Goal: Task Accomplishment & Management: Manage account settings

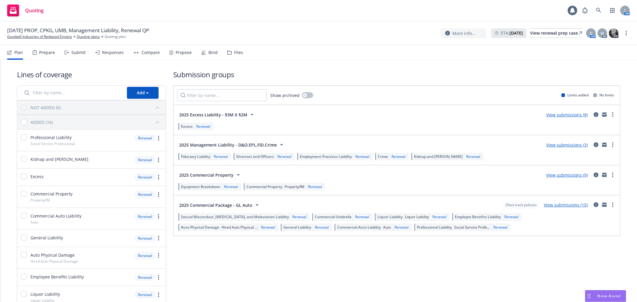
click at [210, 53] on div "Bind" at bounding box center [212, 52] width 9 height 5
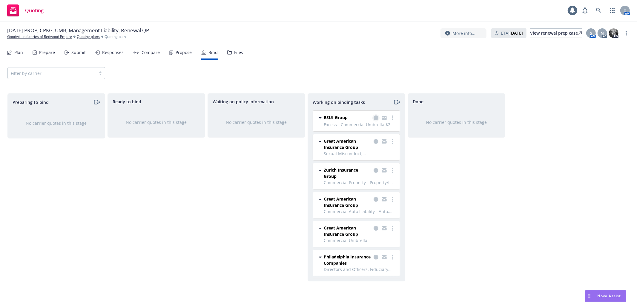
click at [374, 118] on icon "copy logging email" at bounding box center [375, 118] width 5 height 5
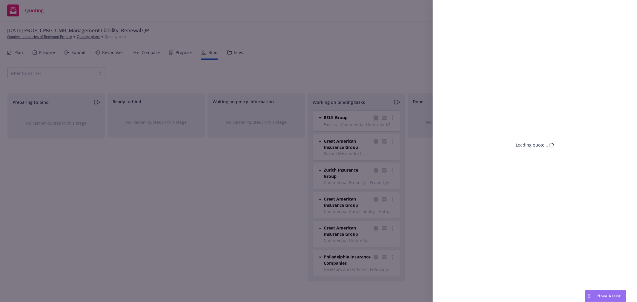
select select "CA"
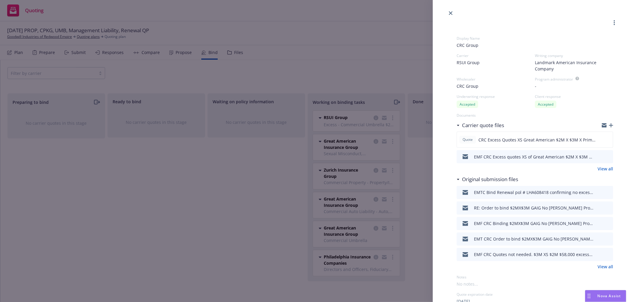
click at [609, 124] on icon "button" at bounding box center [611, 125] width 4 height 4
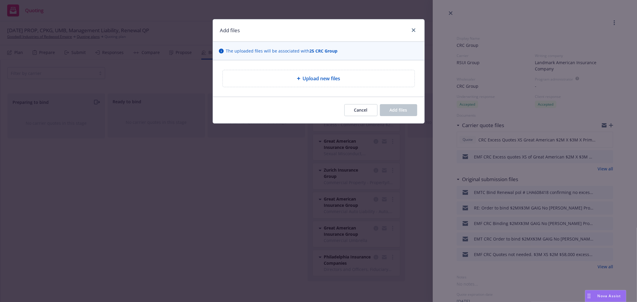
click at [333, 84] on div "Upload new files" at bounding box center [319, 78] width 192 height 17
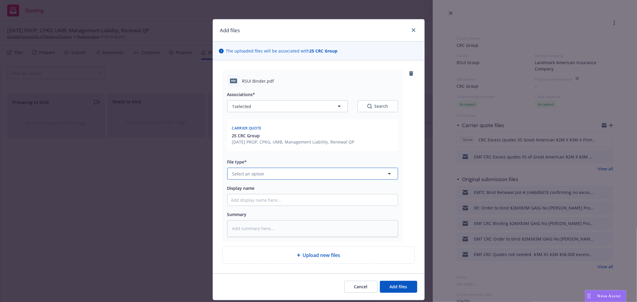
click at [261, 178] on button "Select an option" at bounding box center [312, 174] width 171 height 12
type input "bind"
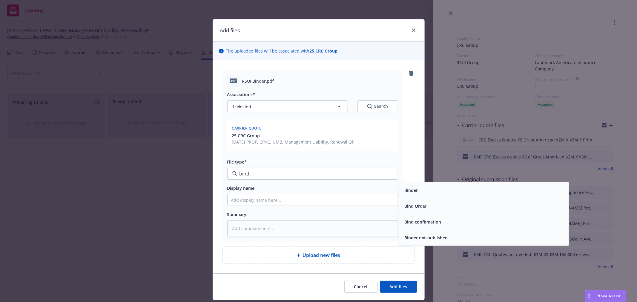
click at [409, 187] on span "Binder" at bounding box center [410, 190] width 13 height 6
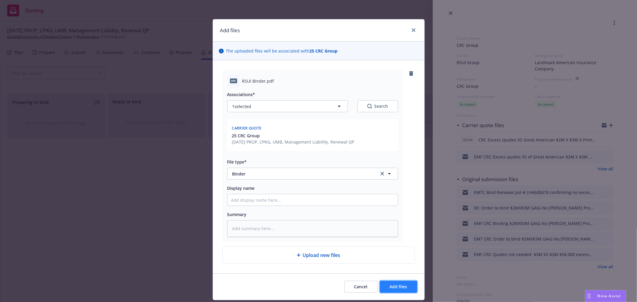
click at [398, 290] on button "Add files" at bounding box center [398, 287] width 37 height 12
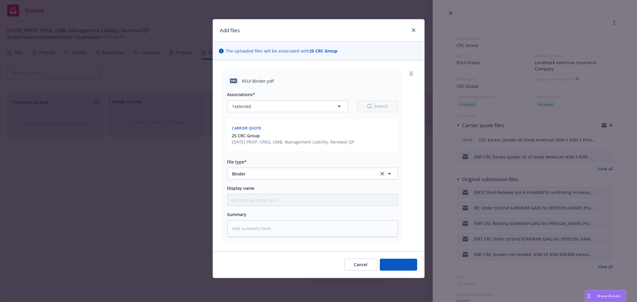
type textarea "x"
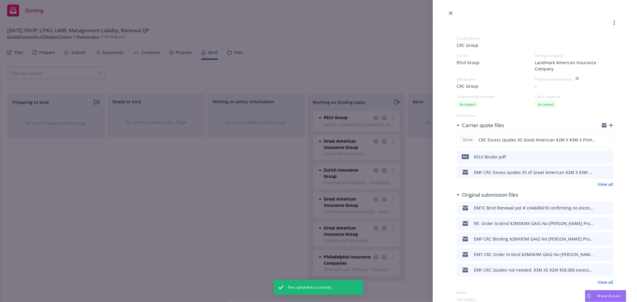
click at [601, 124] on icon "button" at bounding box center [603, 124] width 5 height 2
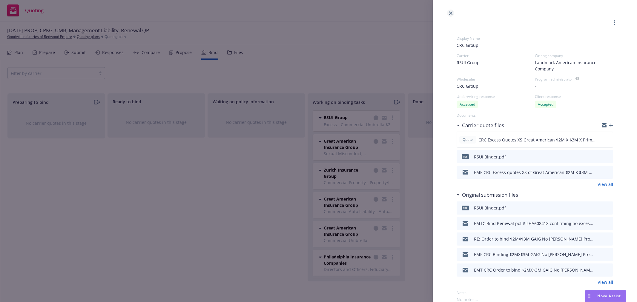
click at [449, 13] on icon "close" at bounding box center [451, 13] width 4 height 4
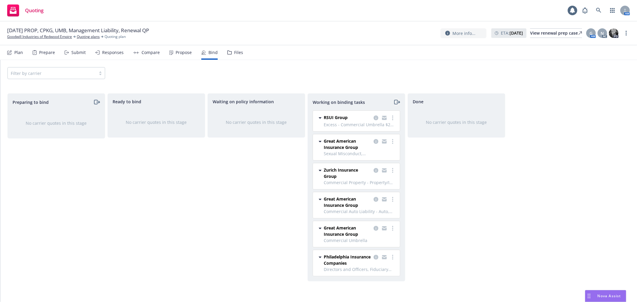
click at [396, 99] on icon "moveRight" at bounding box center [396, 102] width 7 height 7
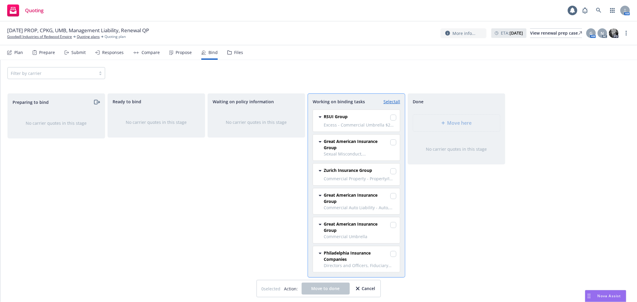
click at [396, 99] on link "Select all" at bounding box center [391, 102] width 17 height 6
checkbox input "true"
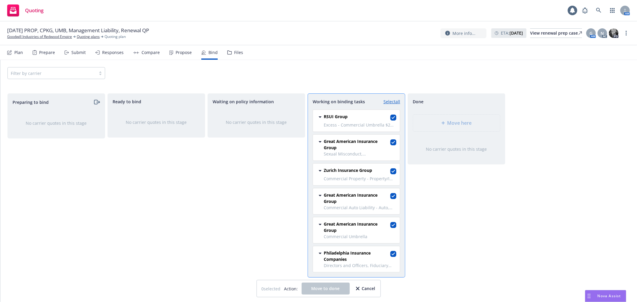
checkbox input "true"
click at [323, 284] on button "Move to done" at bounding box center [325, 289] width 48 height 12
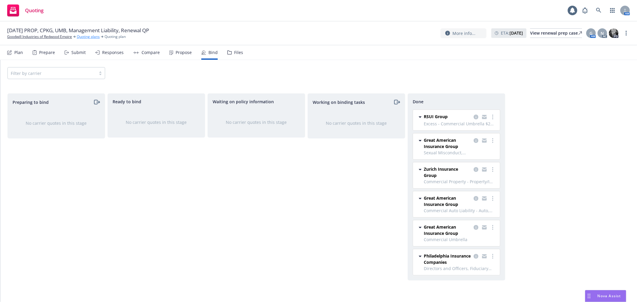
click at [83, 36] on link "Quoting plans" at bounding box center [88, 36] width 23 height 5
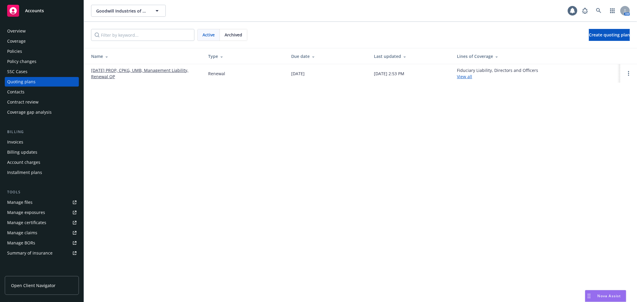
click at [167, 69] on link "[DATE] PROP, CPKG, UMB, Management Liability, Renewal QP" at bounding box center [144, 73] width 107 height 13
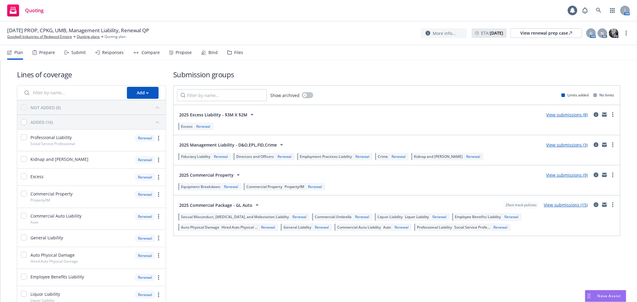
click at [149, 51] on div "Compare" at bounding box center [150, 52] width 18 height 5
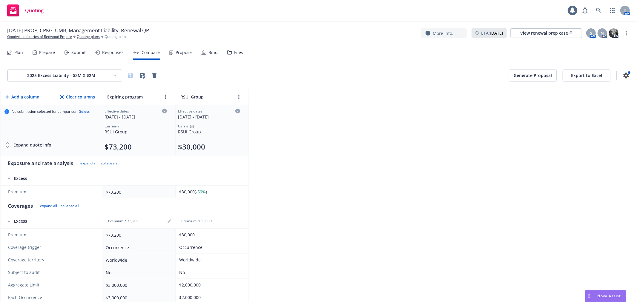
click at [536, 73] on button "Generate Proposal" at bounding box center [533, 76] width 48 height 12
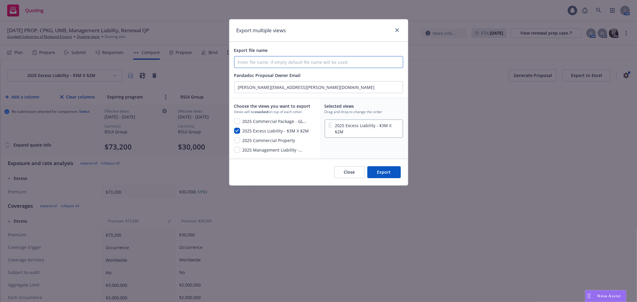
click at [284, 61] on input "Export file name" at bounding box center [318, 61] width 168 height 11
type input "Proposal"
click at [239, 122] on input "checkbox" at bounding box center [237, 121] width 6 height 6
checkbox input "true"
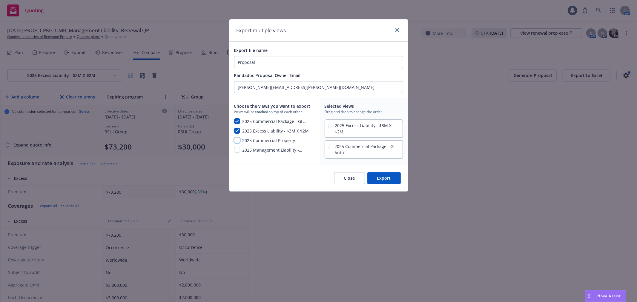
click at [238, 139] on input "checkbox" at bounding box center [237, 140] width 6 height 6
checkbox input "true"
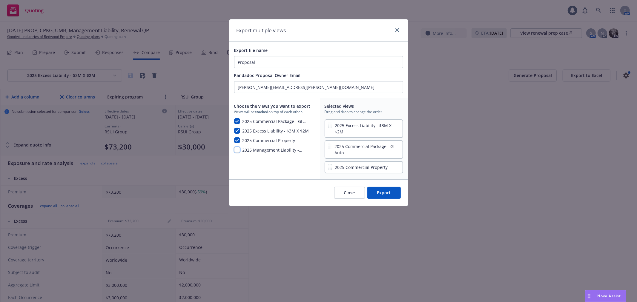
click at [236, 148] on input "checkbox" at bounding box center [237, 150] width 6 height 6
checkbox input "true"
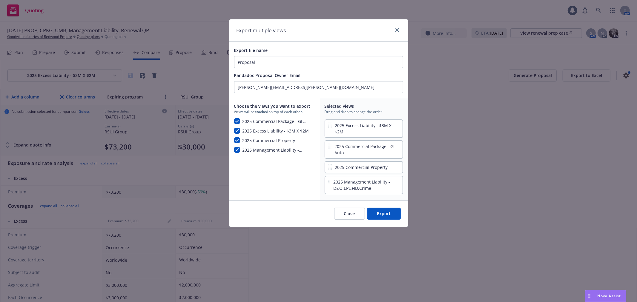
click at [387, 208] on button "Export" at bounding box center [383, 214] width 33 height 12
checkbox input "false"
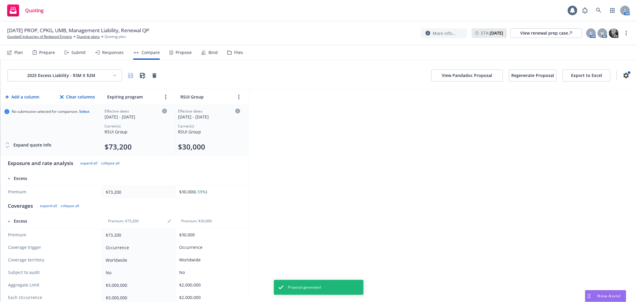
click at [580, 73] on button "Export to Excel" at bounding box center [586, 76] width 48 height 12
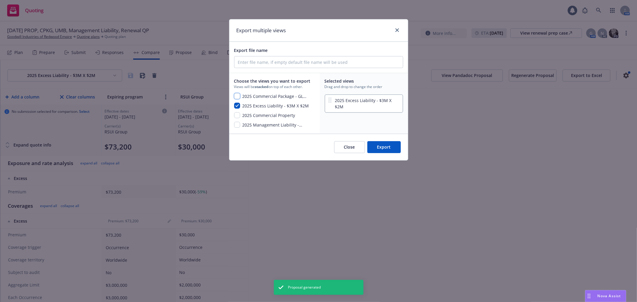
click at [238, 96] on input "checkbox" at bounding box center [237, 96] width 6 height 6
checkbox input "true"
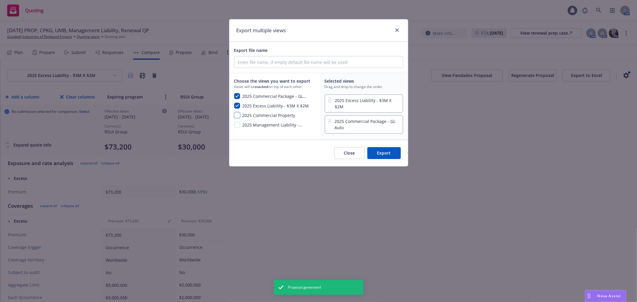
click at [234, 117] on input "checkbox" at bounding box center [237, 115] width 6 height 6
checkbox input "true"
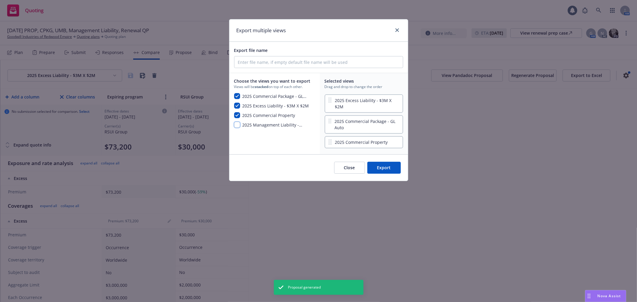
click at [235, 127] on input "checkbox" at bounding box center [237, 125] width 6 height 6
checkbox input "true"
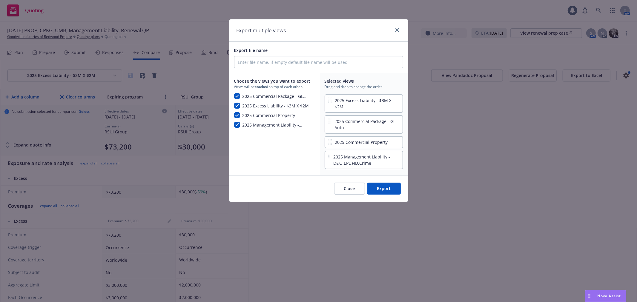
click at [393, 184] on button "Export" at bounding box center [383, 189] width 33 height 12
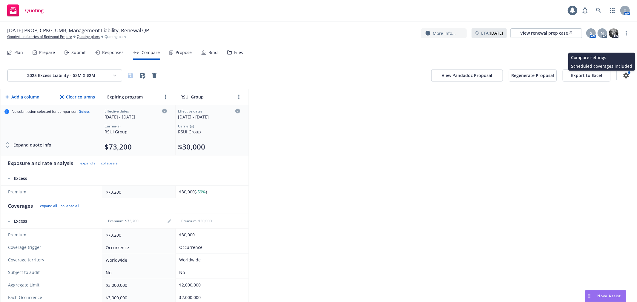
click at [623, 75] on icon "button" at bounding box center [625, 76] width 5 height 6
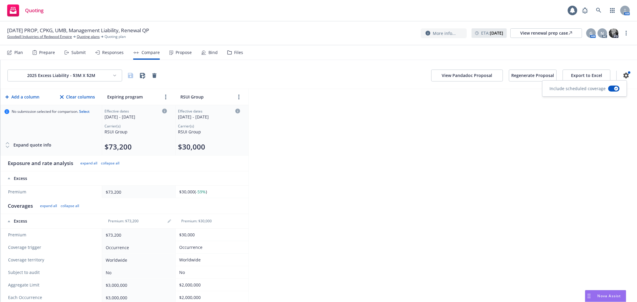
click at [177, 50] on div "Propose" at bounding box center [184, 52] width 16 height 5
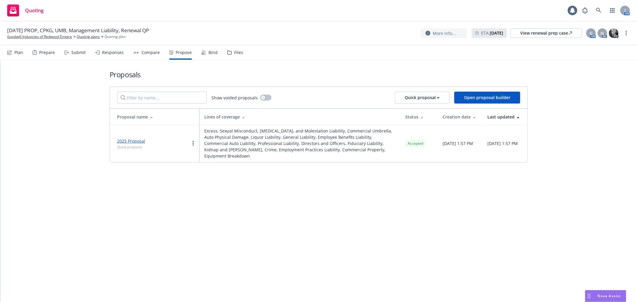
click at [208, 50] on div "Bind" at bounding box center [212, 52] width 9 height 5
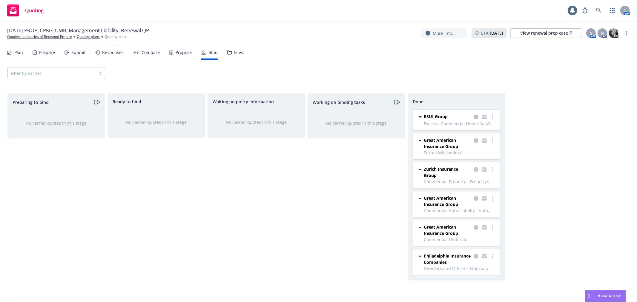
click at [238, 52] on div "Files" at bounding box center [238, 52] width 9 height 5
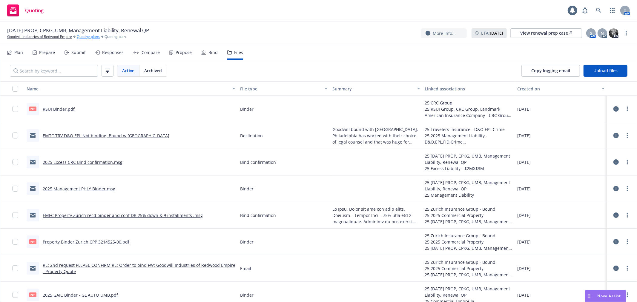
click at [90, 34] on link "Quoting plans" at bounding box center [88, 36] width 23 height 5
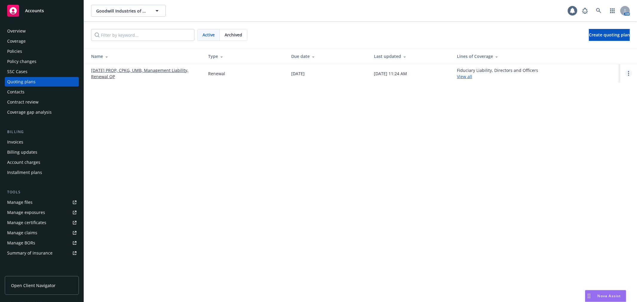
click at [631, 72] on link "Open options" at bounding box center [628, 73] width 7 height 7
click at [602, 72] on link "Archive" at bounding box center [598, 69] width 52 height 12
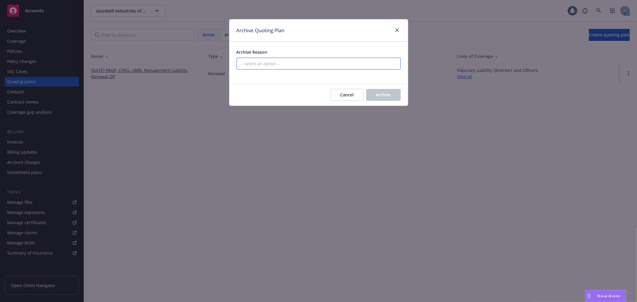
click at [285, 64] on select "-- select an option -- All policies in this renewal plan are auto-renewed Creat…" at bounding box center [318, 64] width 164 height 12
select select "ARCHIVED_RENEWAL_COMPLETED"
click at [236, 58] on select "-- select an option -- All policies in this renewal plan are auto-renewed Creat…" at bounding box center [318, 64] width 164 height 12
click at [389, 96] on span "Archive" at bounding box center [383, 95] width 15 height 6
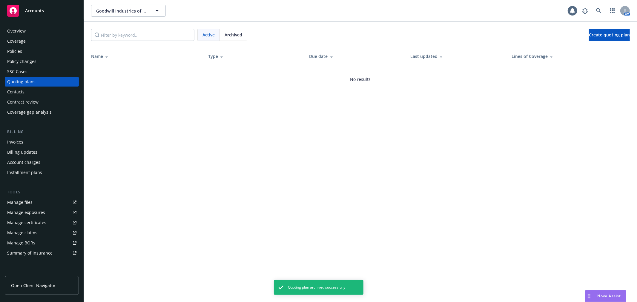
click at [30, 51] on div "Policies" at bounding box center [41, 52] width 69 height 10
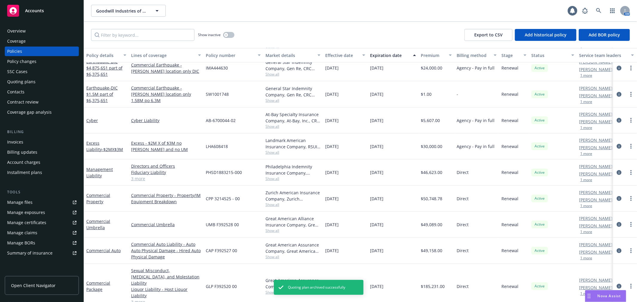
scroll to position [39, 0]
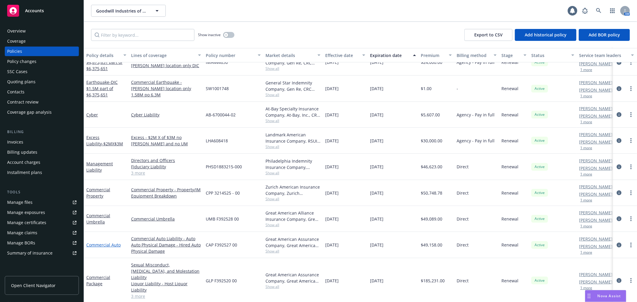
click at [104, 245] on link "Commercial Auto" at bounding box center [103, 245] width 34 height 6
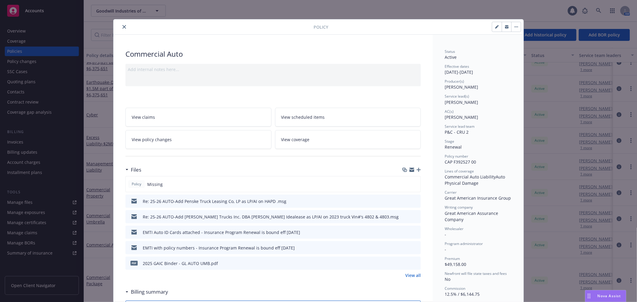
click at [348, 146] on link "View coverage" at bounding box center [348, 139] width 146 height 19
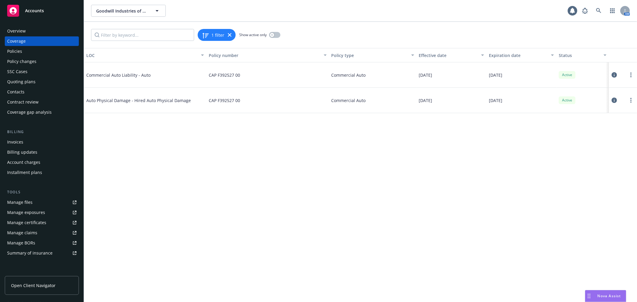
click at [615, 99] on icon at bounding box center [613, 100] width 5 height 5
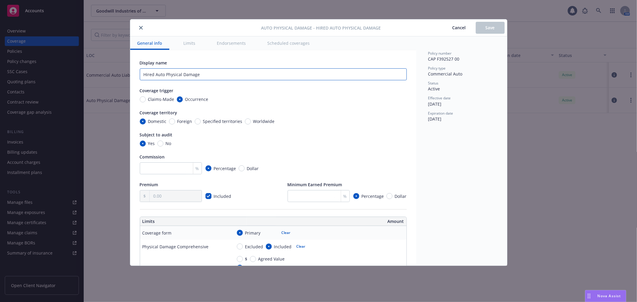
click at [208, 76] on input "Hired Auto Physical Damage" at bounding box center [273, 74] width 267 height 12
click at [490, 29] on span "Save" at bounding box center [489, 28] width 9 height 6
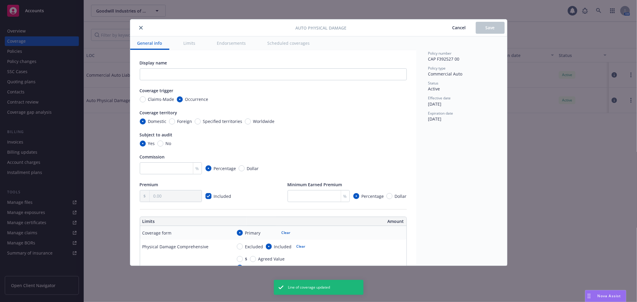
click at [142, 30] on button "close" at bounding box center [140, 27] width 7 height 7
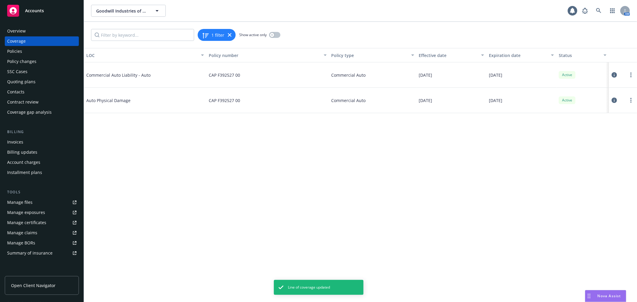
click at [135, 75] on span "Commercial Auto Liability - Auto" at bounding box center [131, 75] width 90 height 6
click at [614, 73] on icon at bounding box center [613, 74] width 5 height 5
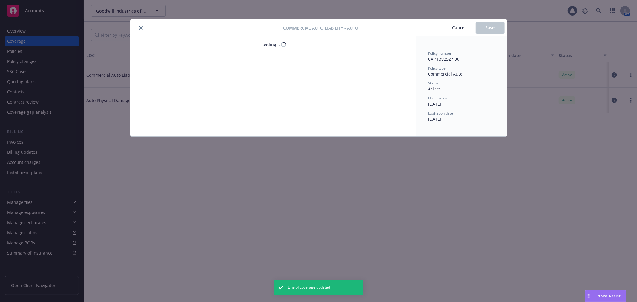
type textarea "x"
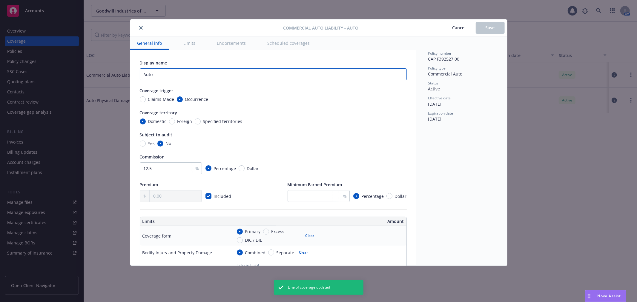
click at [146, 75] on input "Auto" at bounding box center [273, 74] width 267 height 12
type textarea "x"
click at [493, 29] on span "Save" at bounding box center [489, 28] width 9 height 6
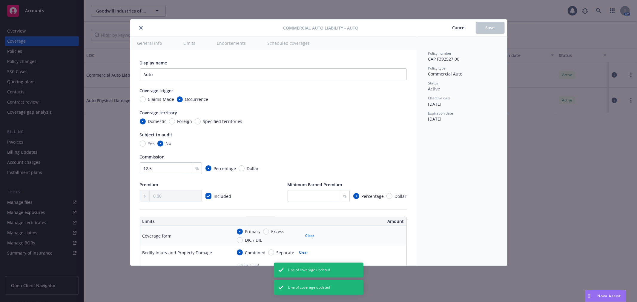
type textarea "x"
click at [142, 27] on icon "close" at bounding box center [141, 28] width 4 height 4
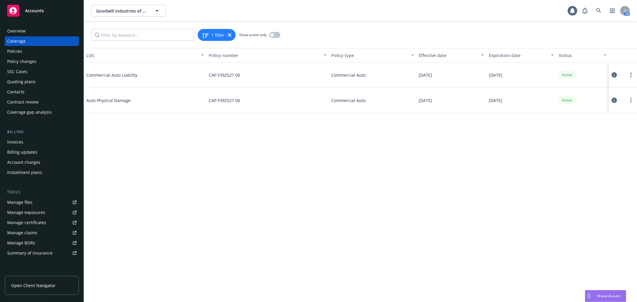
click at [613, 74] on icon at bounding box center [613, 74] width 5 height 5
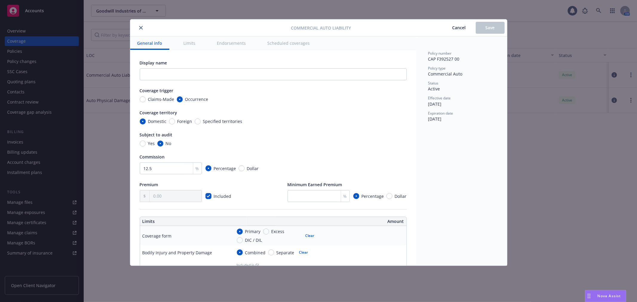
type textarea "x"
click at [209, 196] on input "checkbox" at bounding box center [208, 196] width 6 height 6
checkbox input "false"
click at [174, 201] on input "text" at bounding box center [176, 195] width 52 height 11
type textarea "x"
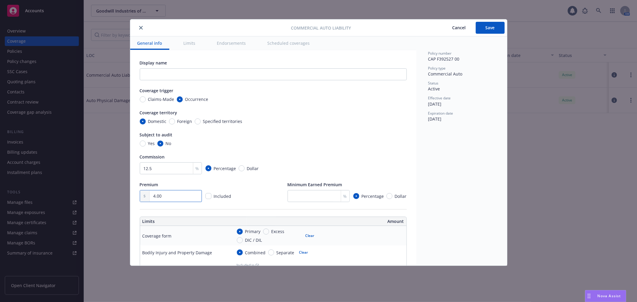
type input "49.00"
type textarea "x"
type input "491.00"
type textarea "x"
type input "4,915.00"
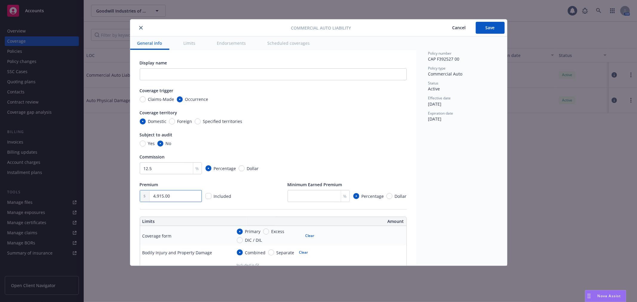
type textarea "x"
type input "49,158.00"
click at [496, 29] on button "Save" at bounding box center [490, 28] width 29 height 12
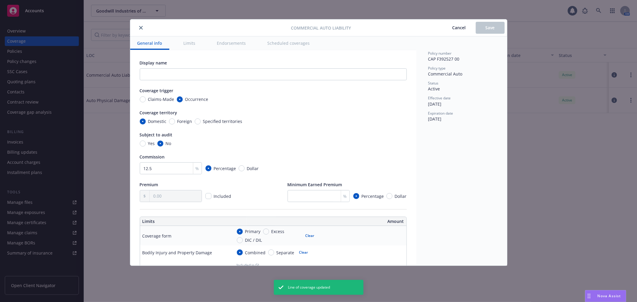
type textarea "x"
type input "49,158.00"
checkbox input "false"
type textarea "x"
click at [140, 28] on icon "close" at bounding box center [141, 28] width 4 height 4
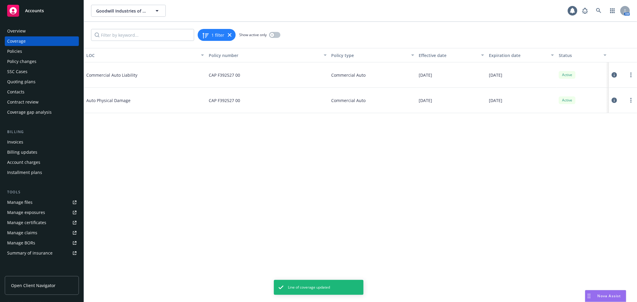
click at [32, 56] on div "Policies" at bounding box center [41, 52] width 69 height 10
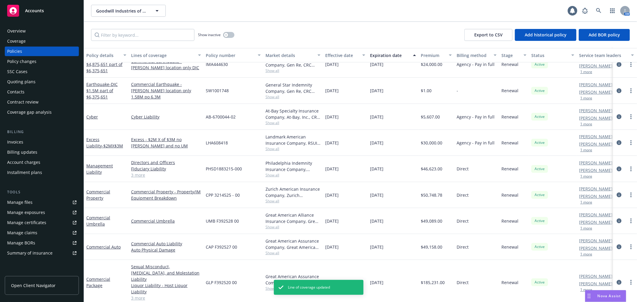
scroll to position [39, 0]
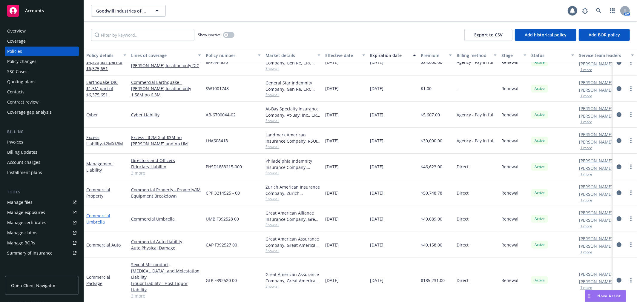
click at [99, 216] on link "Commercial Umbrella" at bounding box center [98, 219] width 24 height 12
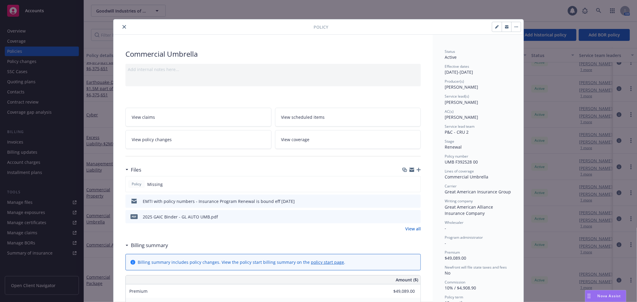
click at [495, 26] on icon "button" at bounding box center [496, 27] width 3 height 3
select select "RENEWAL"
select select "12"
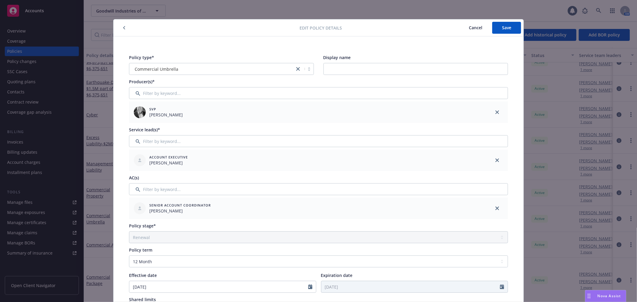
click at [473, 26] on span "Cancel" at bounding box center [475, 28] width 13 height 6
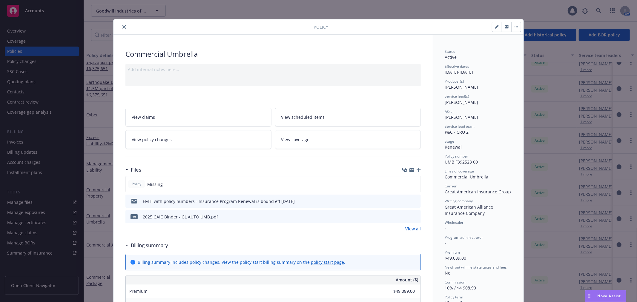
click at [363, 137] on link "View coverage" at bounding box center [348, 139] width 146 height 19
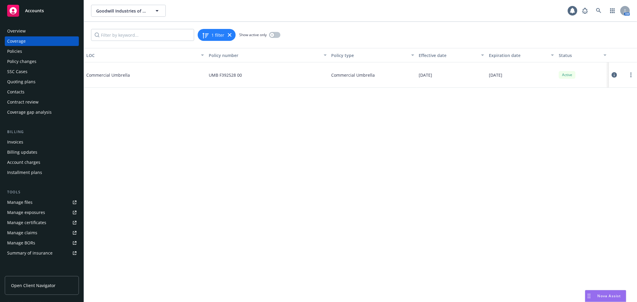
click at [613, 73] on icon at bounding box center [613, 74] width 5 height 5
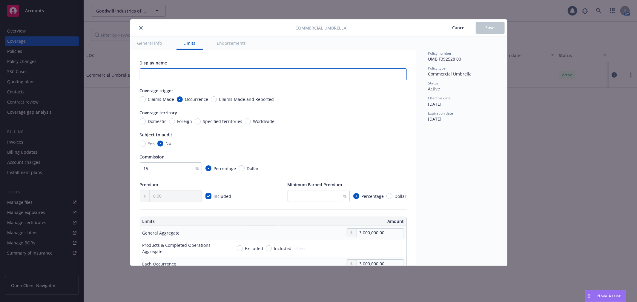
click at [239, 79] on input "text" at bounding box center [273, 74] width 267 height 12
type input "#"
type input "$3M"
click at [207, 197] on input "checkbox" at bounding box center [208, 196] width 6 height 6
checkbox input "false"
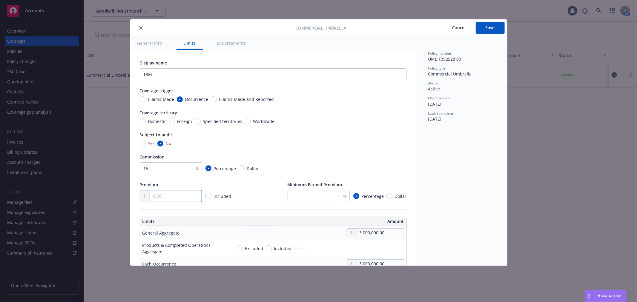
click at [173, 199] on input "text" at bounding box center [176, 195] width 52 height 11
type input "49,089.00"
click at [168, 170] on input "15" at bounding box center [171, 168] width 62 height 12
type input "10"
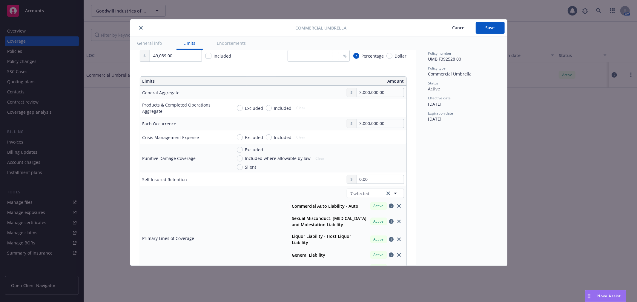
scroll to position [232, 0]
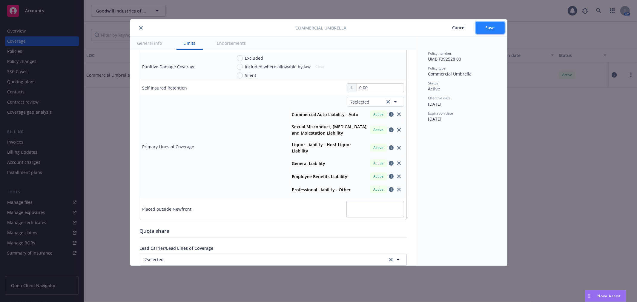
click at [497, 27] on button "Save" at bounding box center [490, 28] width 29 height 12
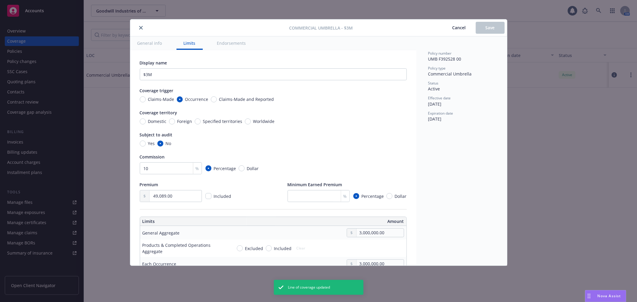
click at [142, 28] on icon "close" at bounding box center [141, 28] width 4 height 4
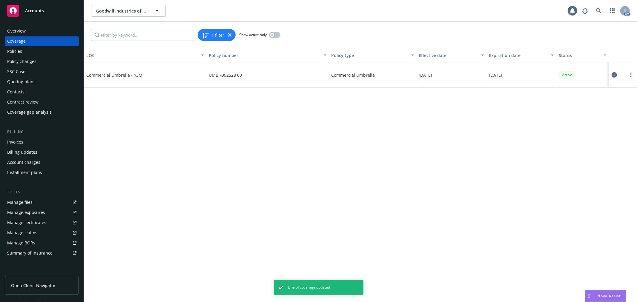
click at [39, 49] on div "Policies" at bounding box center [41, 52] width 69 height 10
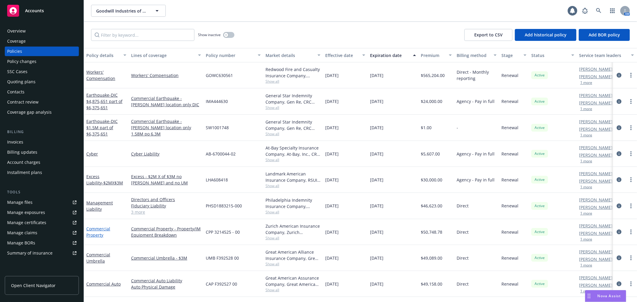
click at [93, 229] on link "Commercial Property" at bounding box center [98, 232] width 24 height 12
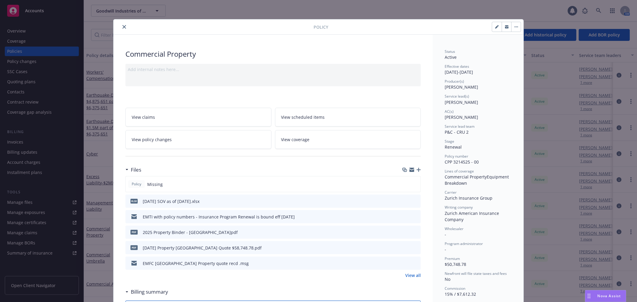
click at [334, 149] on div at bounding box center [272, 156] width 295 height 15
click at [333, 147] on link "View coverage" at bounding box center [348, 139] width 146 height 19
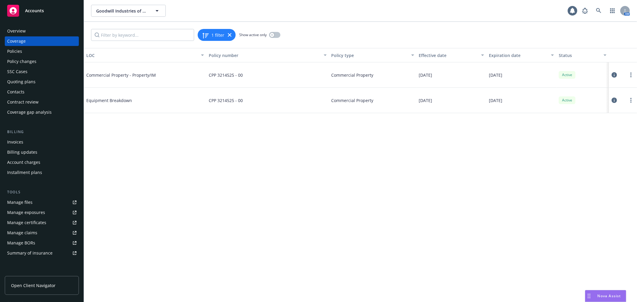
click at [39, 54] on div "Policies" at bounding box center [41, 52] width 69 height 10
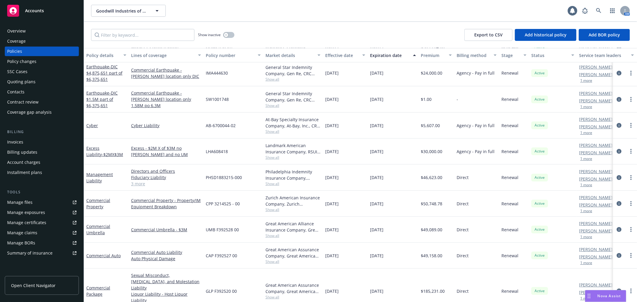
scroll to position [39, 0]
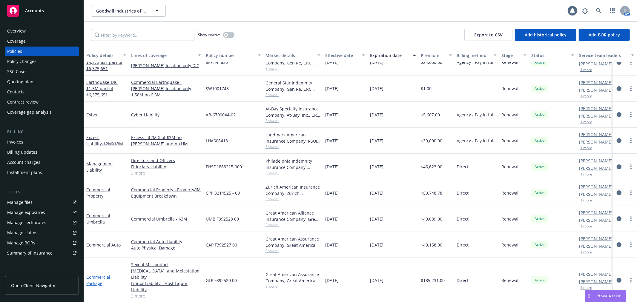
click at [96, 274] on link "Commercial Package" at bounding box center [98, 280] width 24 height 12
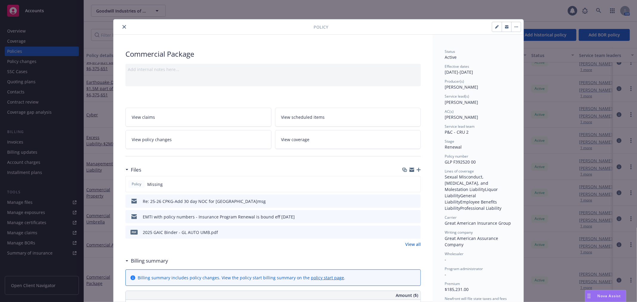
click at [514, 27] on icon "button" at bounding box center [514, 27] width 1 height 1
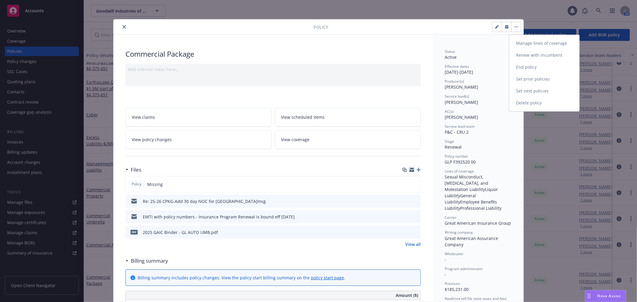
click at [523, 43] on link "Manage lines of coverage" at bounding box center [544, 43] width 70 height 12
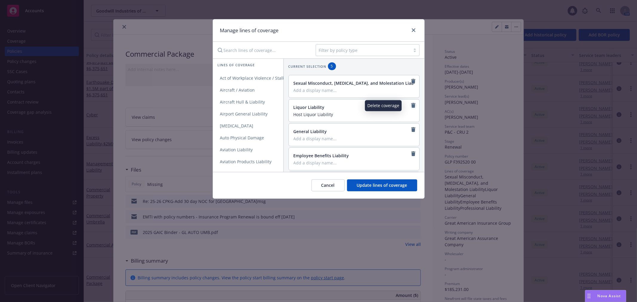
click at [411, 104] on icon "remove" at bounding box center [413, 105] width 4 height 5
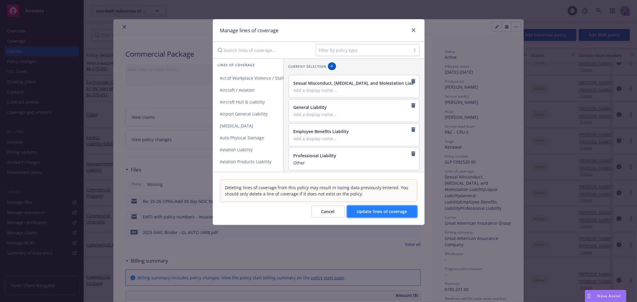
click at [378, 210] on span "Update lines of coverage" at bounding box center [382, 212] width 50 height 6
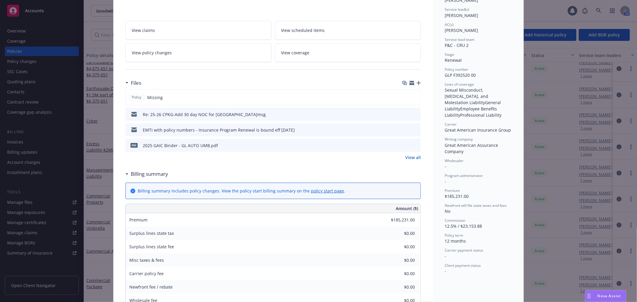
scroll to position [99, 0]
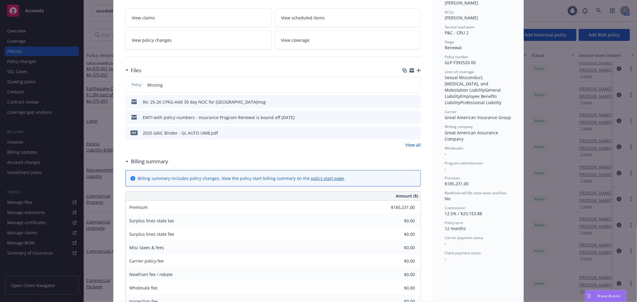
click at [375, 43] on link "View coverage" at bounding box center [348, 40] width 146 height 19
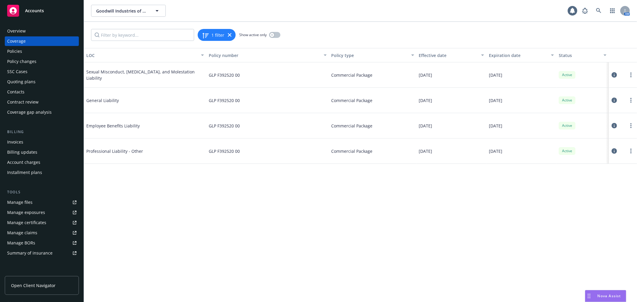
click at [611, 99] on icon at bounding box center [613, 100] width 5 height 5
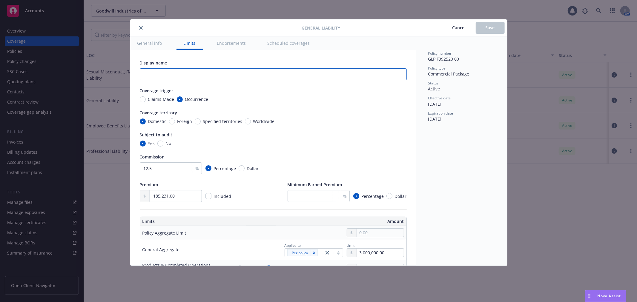
click at [208, 75] on input "text" at bounding box center [273, 74] width 267 height 12
type textarea "x"
type input "GL"
type textarea "x"
type input "GL"
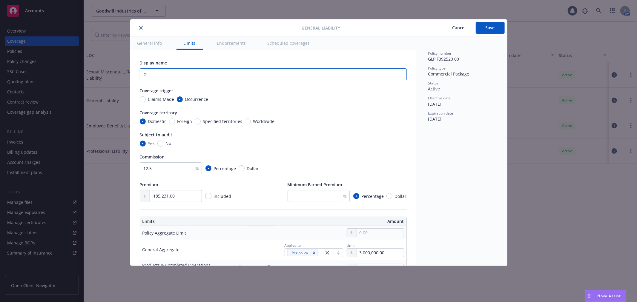
type textarea "x"
type input "GL w"
type textarea "x"
type input "GL wi"
type textarea "x"
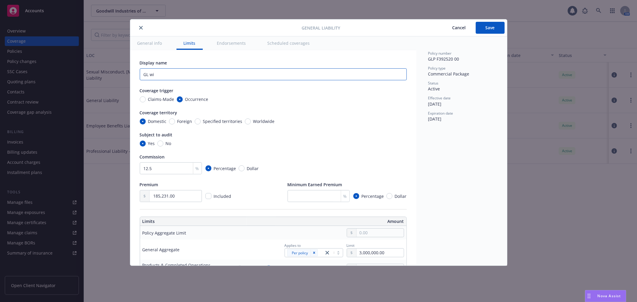
type input "GL wit"
type textarea "x"
type input "GL with"
type textarea "x"
type input "GL with H"
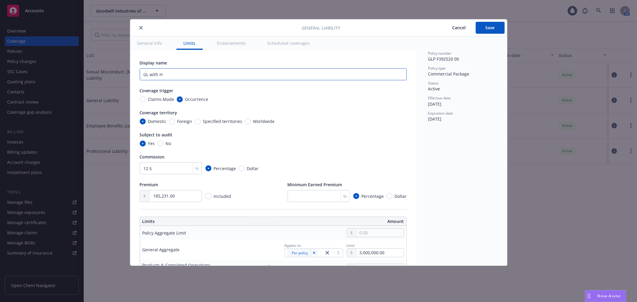
type textarea "x"
type input "GL with Ho"
type textarea "x"
type input "GL with Host"
type textarea "x"
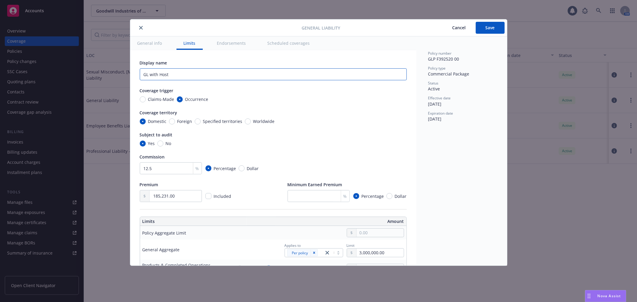
type input "GL with Host"
type textarea "x"
type input "GL with Host L"
type textarea "x"
type input "GL with Host [PERSON_NAME]"
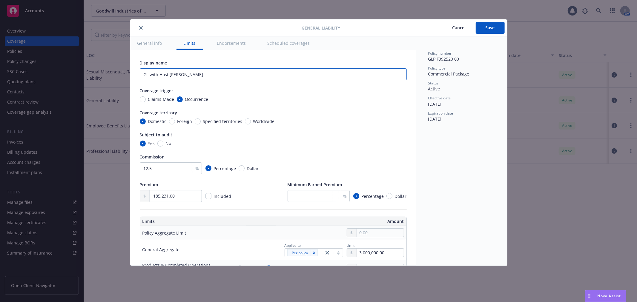
type textarea "x"
type input "GL with Host Liq"
type textarea "x"
type input "GL with Host Liquo"
type textarea "x"
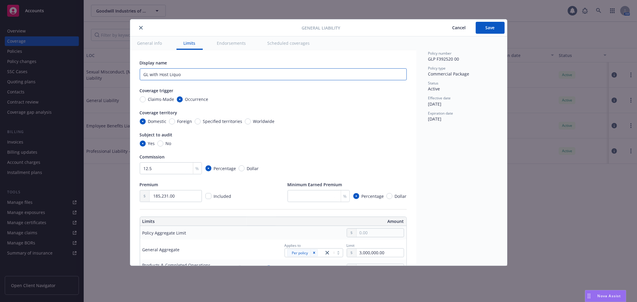
type input "GL with Host Liquor"
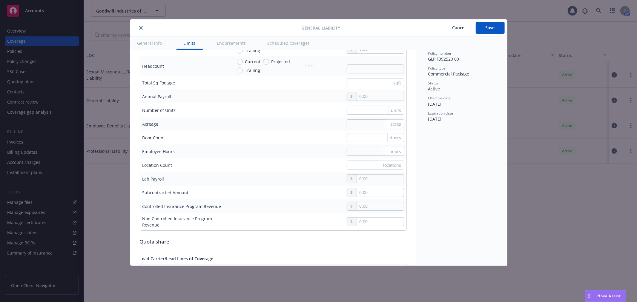
scroll to position [464, 0]
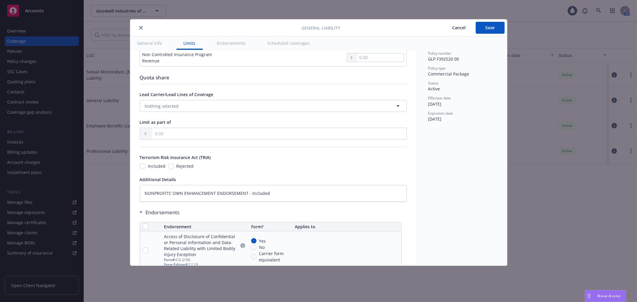
type textarea "x"
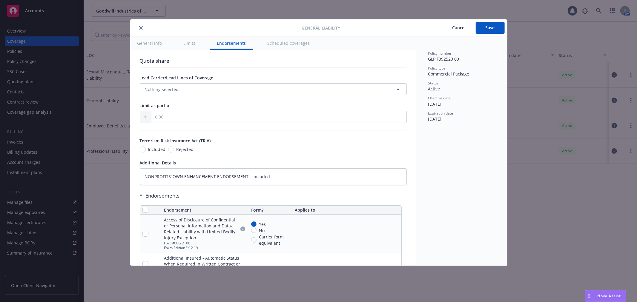
type input "GL with Host Liquor"
click at [232, 175] on textarea "NONPROFITS’ OWN ENHANCEMENT ENDORSEMENT - Included" at bounding box center [273, 176] width 267 height 16
click at [493, 24] on button "Save" at bounding box center [490, 28] width 29 height 12
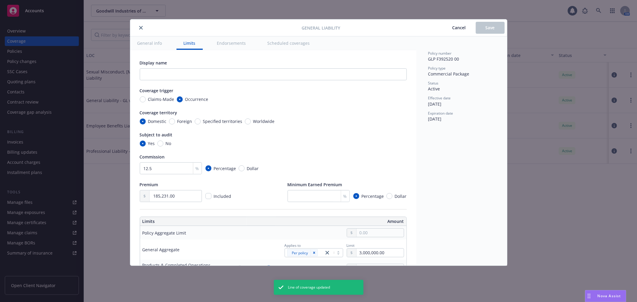
type textarea "x"
type input "GL with Host Liquor"
click at [141, 27] on icon "close" at bounding box center [141, 28] width 4 height 4
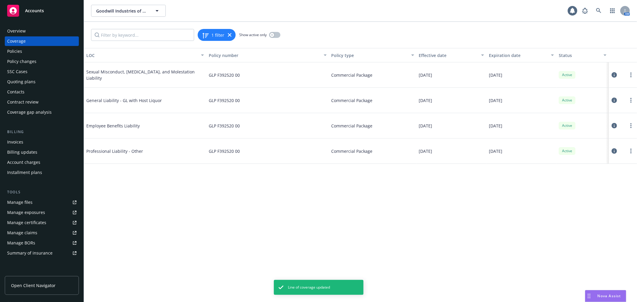
click at [36, 51] on div "Policies" at bounding box center [41, 52] width 69 height 10
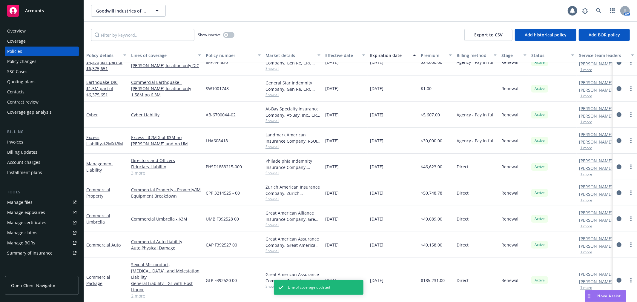
scroll to position [39, 0]
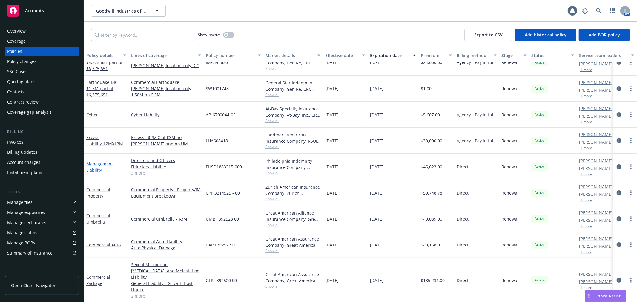
click at [100, 164] on link "Management Liability" at bounding box center [99, 167] width 27 height 12
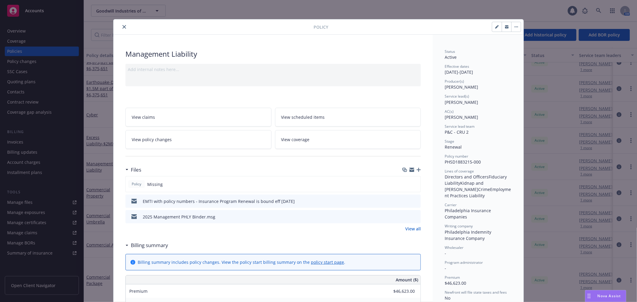
click at [514, 24] on button "button" at bounding box center [516, 27] width 10 height 10
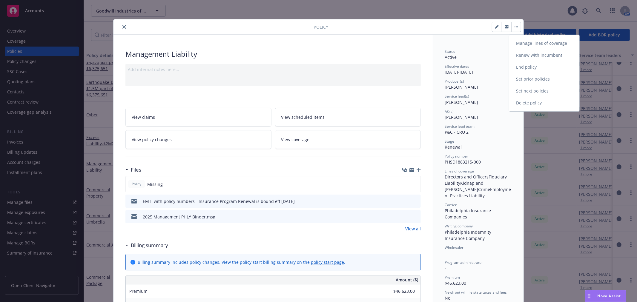
click at [520, 39] on link "Manage lines of coverage" at bounding box center [544, 43] width 70 height 12
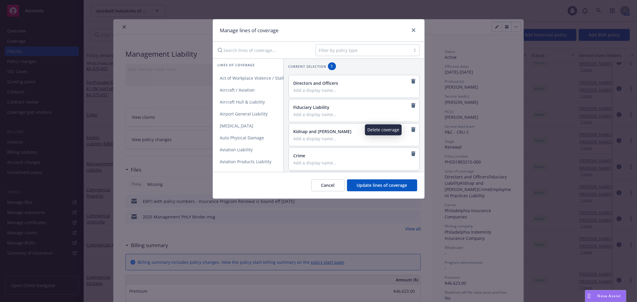
click at [411, 128] on icon "remove" at bounding box center [413, 129] width 5 height 5
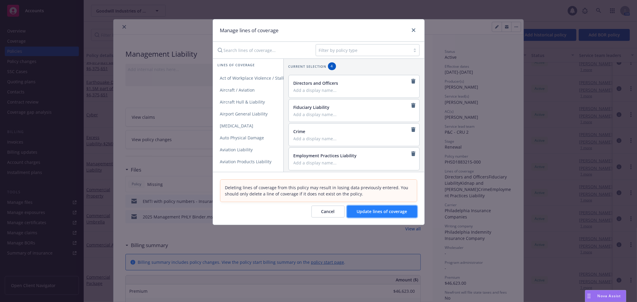
click at [388, 213] on span "Update lines of coverage" at bounding box center [382, 212] width 50 height 6
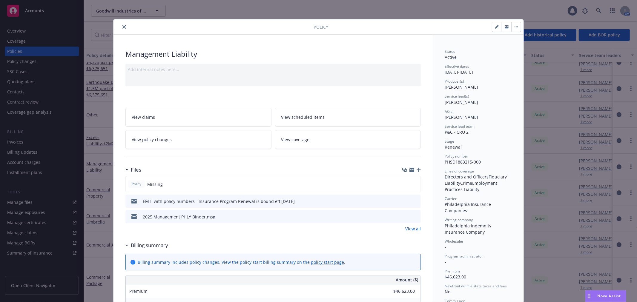
click at [413, 215] on icon "preview file" at bounding box center [414, 216] width 5 height 4
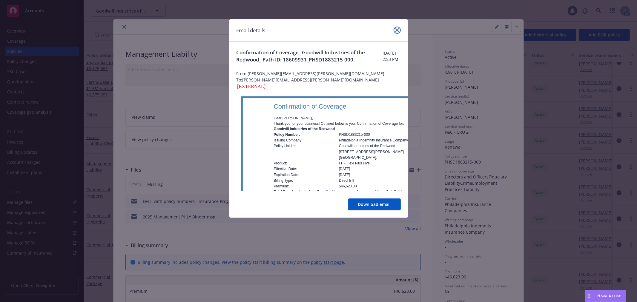
click at [396, 31] on icon "close" at bounding box center [397, 30] width 4 height 4
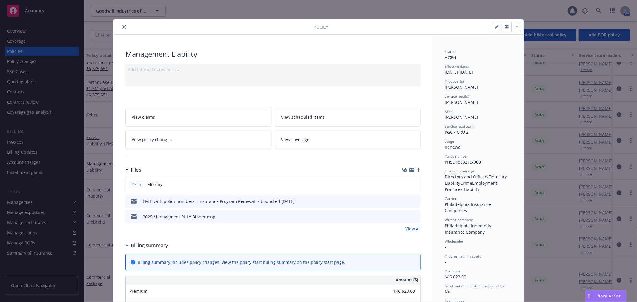
click at [122, 27] on icon "close" at bounding box center [124, 27] width 4 height 4
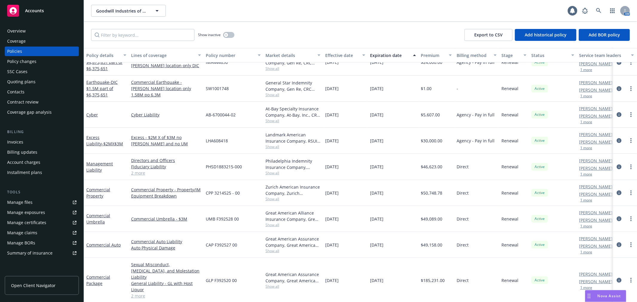
click at [37, 201] on link "Manage files" at bounding box center [42, 203] width 74 height 10
click at [95, 138] on link "Excess Liability - $2MX$3M" at bounding box center [104, 141] width 37 height 12
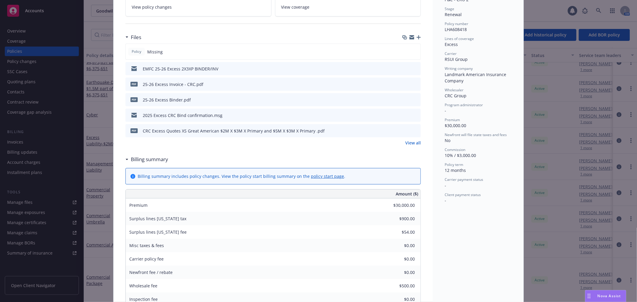
scroll to position [99, 0]
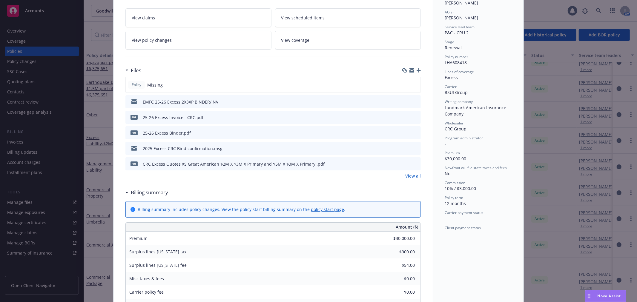
click at [416, 70] on icon "button" at bounding box center [418, 70] width 4 height 4
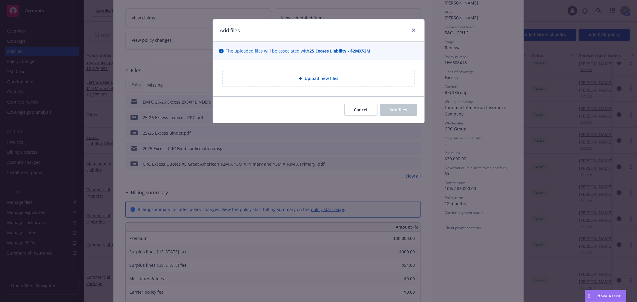
click at [330, 81] on span "Upload new files" at bounding box center [321, 78] width 34 height 6
type textarea "x"
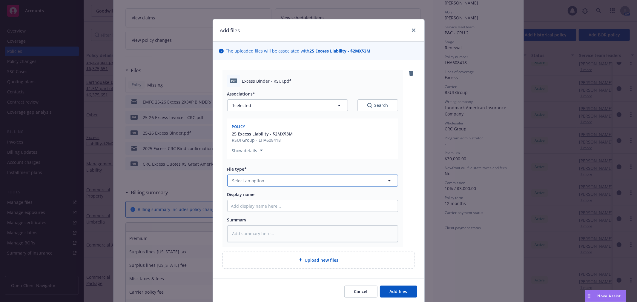
click at [251, 183] on span "Select an option" at bounding box center [248, 181] width 32 height 6
type input "bind"
click at [249, 196] on div "Binder" at bounding box center [312, 197] width 163 height 9
click at [249, 208] on input "Display name" at bounding box center [312, 205] width 170 height 11
type textarea "x"
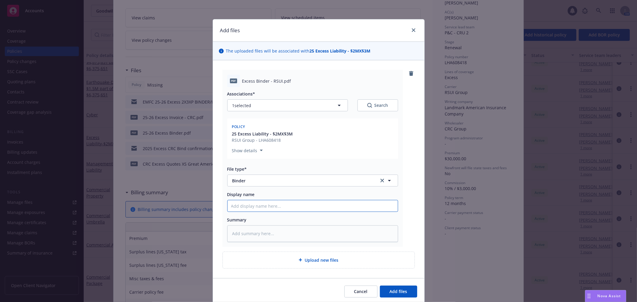
type input "2"
type textarea "x"
type input "20"
type textarea "x"
type input "202"
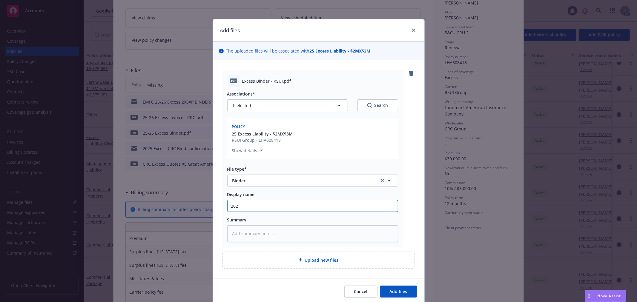
type textarea "x"
type input "2025"
type textarea "x"
type input "2025"
type textarea "x"
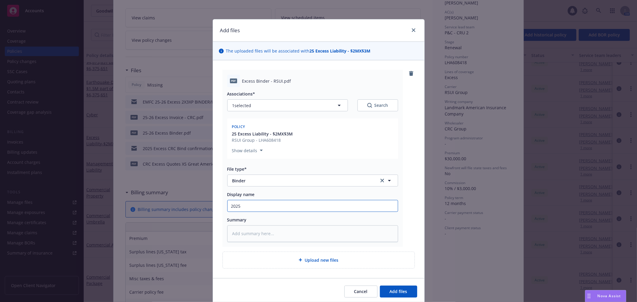
type input "2025 E"
type textarea "x"
type input "2025 Ex"
type textarea "x"
type input "2025 Exc"
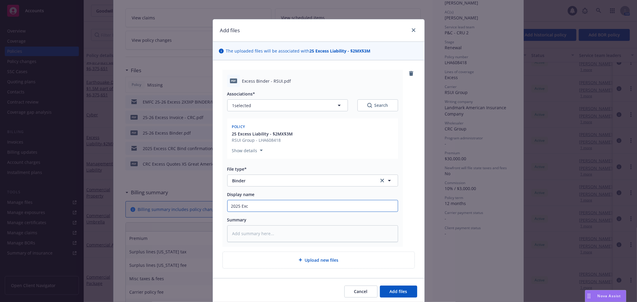
type textarea "x"
type input "2025 Exce"
type textarea "x"
type input "2025 Exces"
type textarea "x"
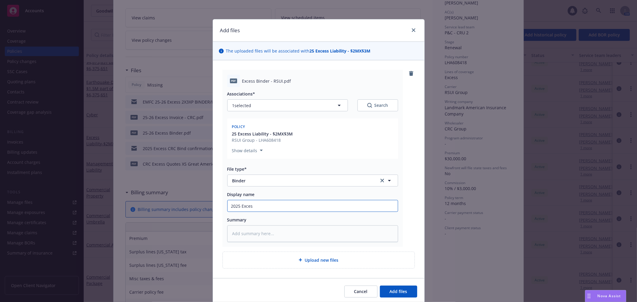
type input "2025 Excess"
type textarea "x"
type input "2025 Excess"
type textarea "x"
type input "2025 Excess B"
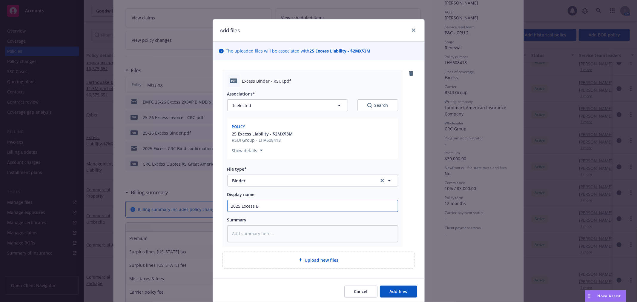
type textarea "x"
type input "2025 Excess Bi"
type textarea "x"
type input "2025 Excess Bin"
type textarea "x"
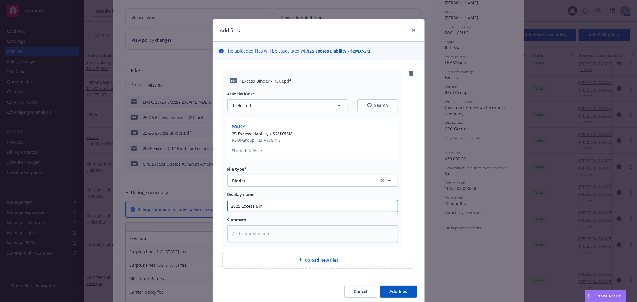
type input "2025 Excess Bind"
type textarea "x"
type input "2025 Excess Binde"
type textarea "x"
type input "2025 Excess Binder"
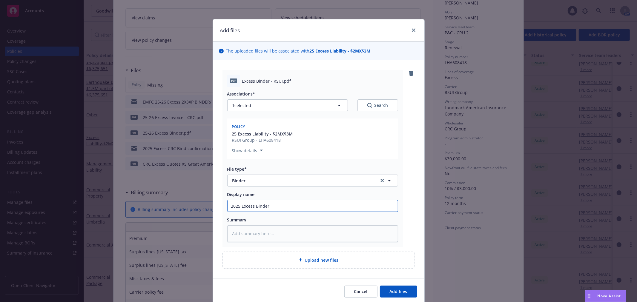
type textarea "x"
type input "2025 Excess Binder"
type textarea "x"
type input "2025 Excess Binder -"
type textarea "x"
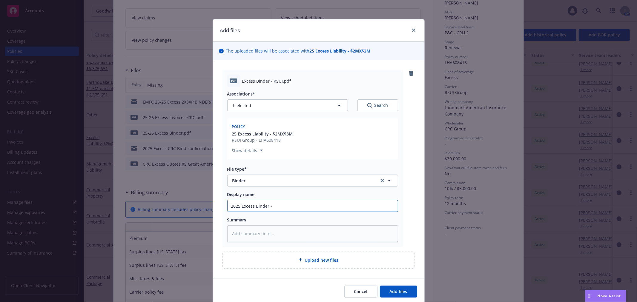
type input "2025 Excess Binder -"
type textarea "x"
type input "2025 Excess Binder - R"
type textarea "x"
type input "2025 Excess Binder - RS"
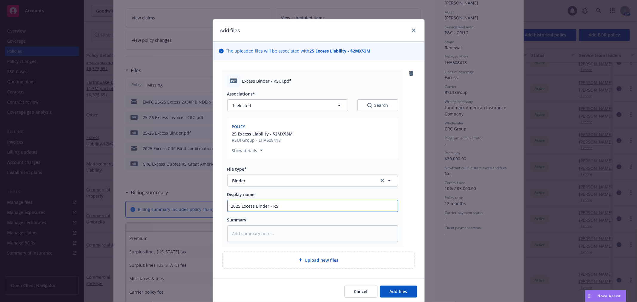
type textarea "x"
type input "2025 Excess Binder - RSU"
type textarea "x"
type input "2025 Excess Binder - RSUI"
type textarea "x"
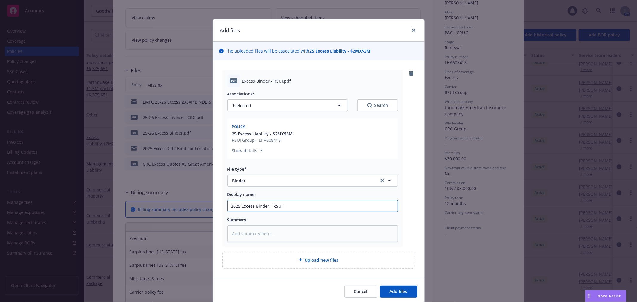
type input "2025 Excess Binder - RSUI -"
type textarea "x"
type input "2025 Excess Binder - RSUI -"
type textarea "x"
type input "2025 Excess Binder - RSUI - s"
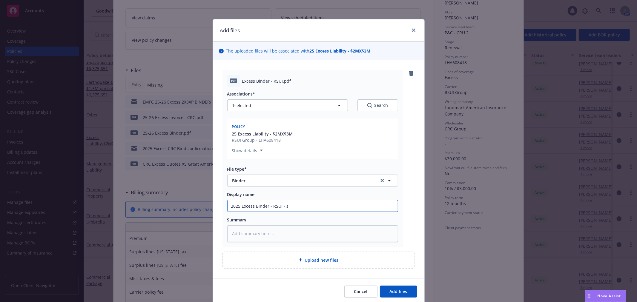
type textarea "x"
type input "2025 Excess Binder - RSUI - sta"
type textarea "x"
type input "2025 Excess Binder - RSUI - stam"
type textarea "x"
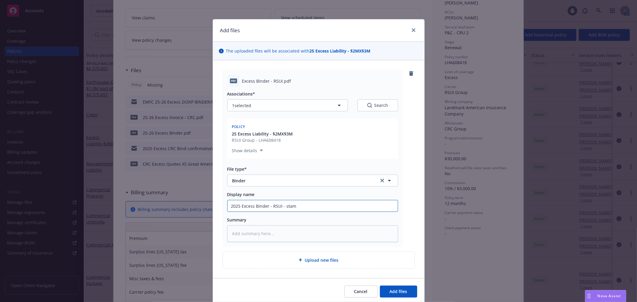
type input "2025 Excess Binder - RSUI - stamp"
type textarea "x"
type input "2025 Excess Binder - RSUI - stampe"
type textarea "x"
type input "2025 Excess Binder - RSUI - stamped"
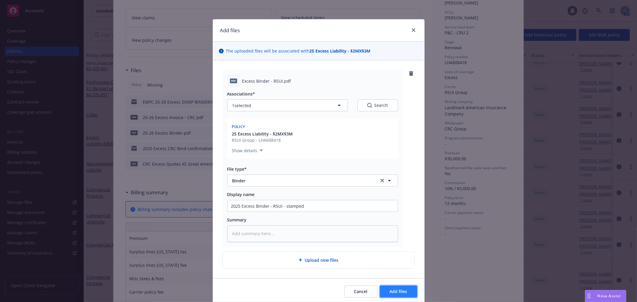
click at [400, 290] on span "Add files" at bounding box center [399, 292] width 18 height 6
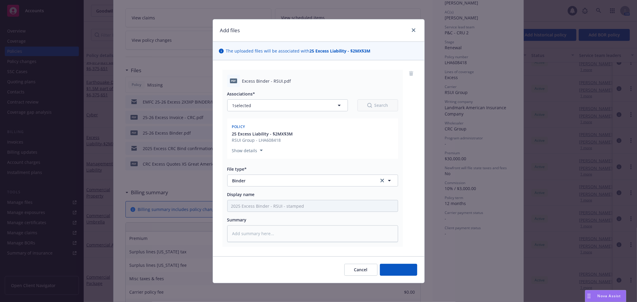
type textarea "x"
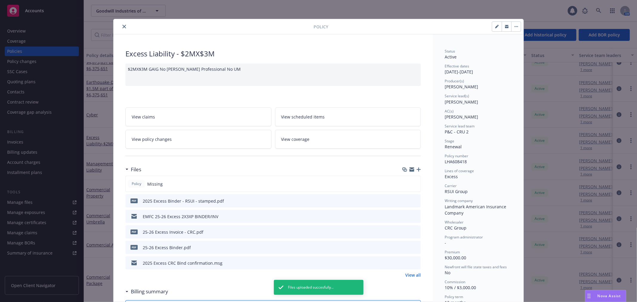
scroll to position [0, 0]
click at [124, 26] on button "close" at bounding box center [124, 26] width 7 height 7
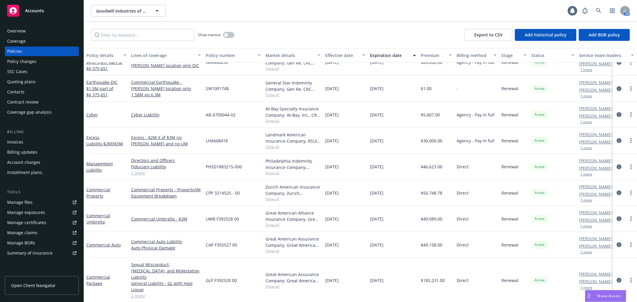
click at [48, 136] on div "Billing Invoices Billing updates Account charges Installment plans" at bounding box center [42, 153] width 74 height 48
click at [43, 143] on div "Invoices" at bounding box center [41, 142] width 69 height 10
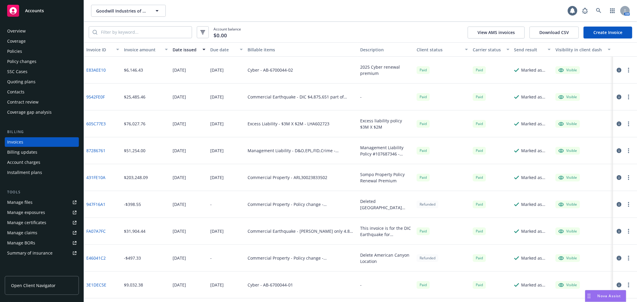
click at [602, 35] on link "Create Invoice" at bounding box center [607, 33] width 49 height 12
